Goal: Navigation & Orientation: Find specific page/section

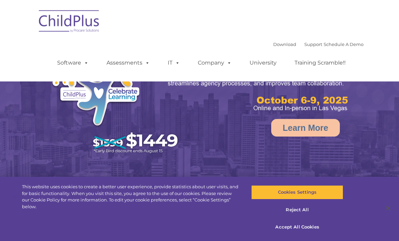
select select "MEDIUM"
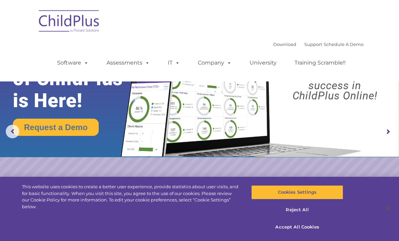
click at [88, 25] on img at bounding box center [70, 22] width 68 height 34
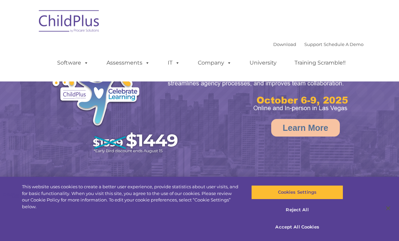
select select "MEDIUM"
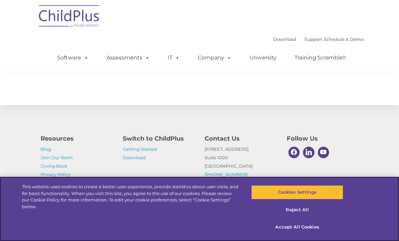
scroll to position [802, 0]
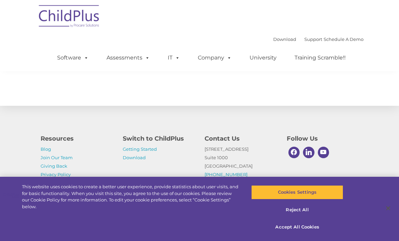
click at [305, 39] on link "Support" at bounding box center [314, 39] width 18 height 5
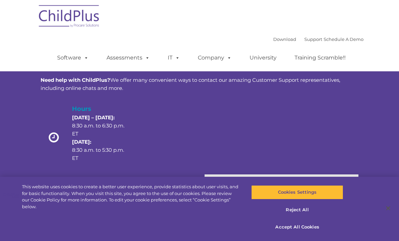
click at [143, 61] on span at bounding box center [145, 57] width 7 height 6
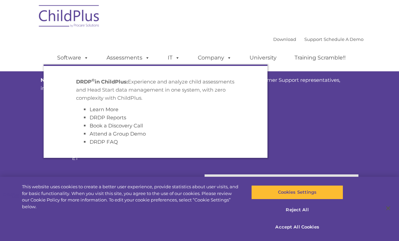
click at [86, 58] on span at bounding box center [84, 57] width 7 height 6
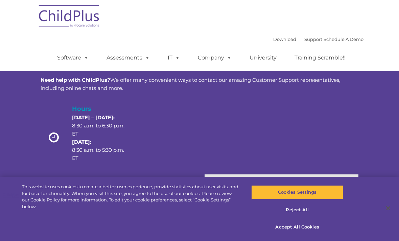
click at [202, 27] on div "Download Support | Schedule A Demo  MENU MENU Software ChildPlus: The original…" at bounding box center [200, 35] width 328 height 71
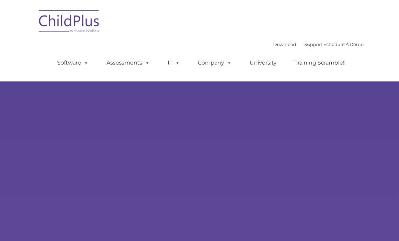
type input ""
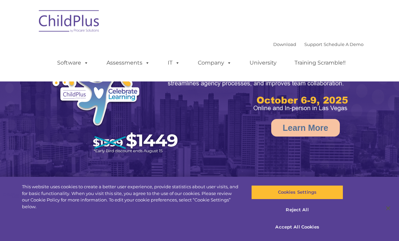
select select "MEDIUM"
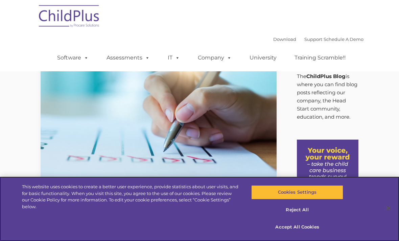
click at [332, 189] on button "Cookies Settings" at bounding box center [297, 192] width 92 height 14
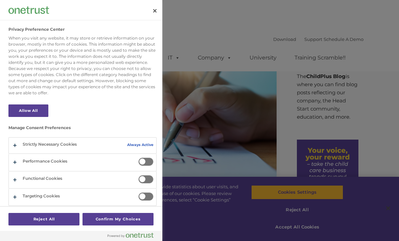
click at [393, 135] on div at bounding box center [199, 120] width 399 height 241
click at [387, 120] on div at bounding box center [199, 120] width 399 height 241
click at [380, 102] on div at bounding box center [199, 120] width 399 height 241
click at [385, 88] on div at bounding box center [199, 120] width 399 height 241
click at [152, 17] on button "Close" at bounding box center [155, 10] width 15 height 15
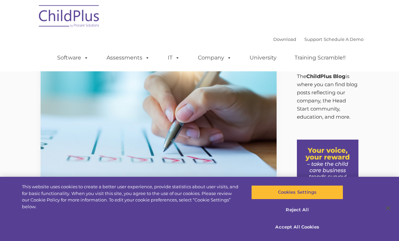
click at [87, 57] on span at bounding box center [84, 57] width 7 height 6
